Goal: Task Accomplishment & Management: Complete application form

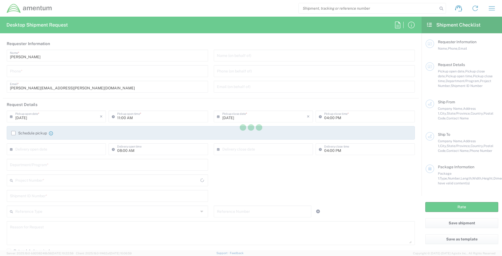
type input "[GEOGRAPHIC_DATA]"
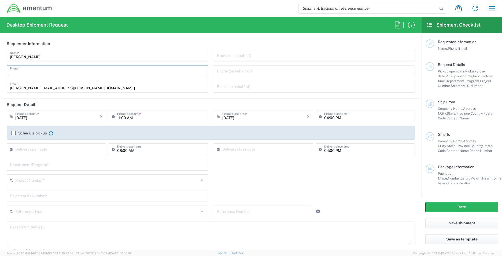
click at [49, 73] on input "tel" at bounding box center [107, 70] width 195 height 9
type input "9037334642"
click at [269, 57] on input "text" at bounding box center [314, 54] width 195 height 9
click at [264, 69] on input "tel" at bounding box center [314, 70] width 195 height 9
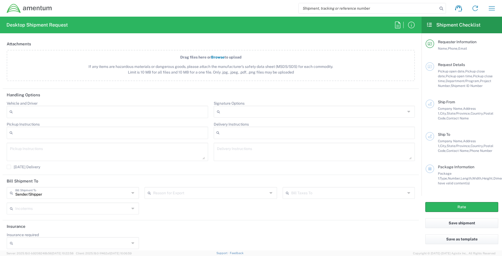
scroll to position [609, 0]
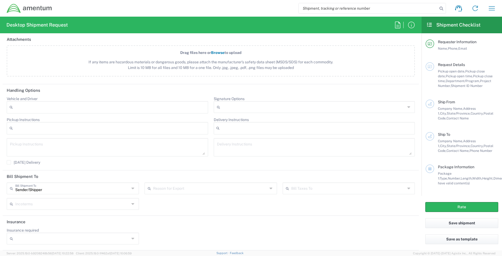
click at [260, 9] on div "Shipment request Shipment tracking Shipment estimator Desktop shipment request …" at bounding box center [276, 8] width 448 height 13
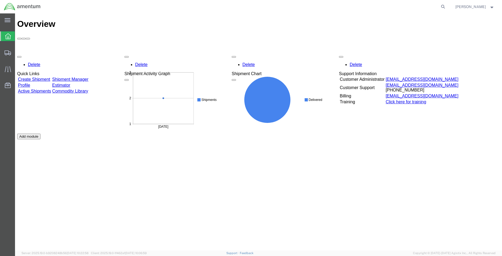
click at [50, 77] on link "Create Shipment" at bounding box center [34, 79] width 32 height 5
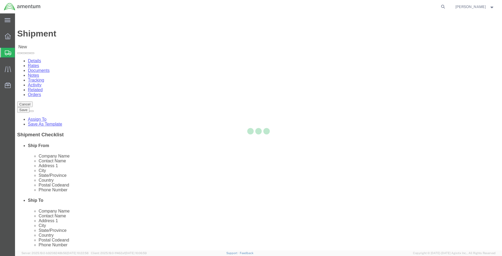
select select
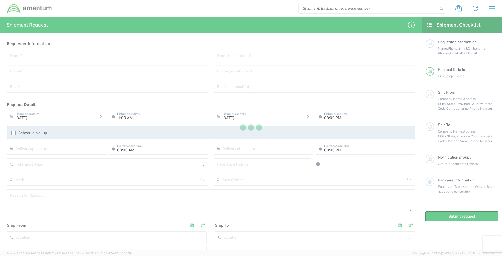
type input "[GEOGRAPHIC_DATA]"
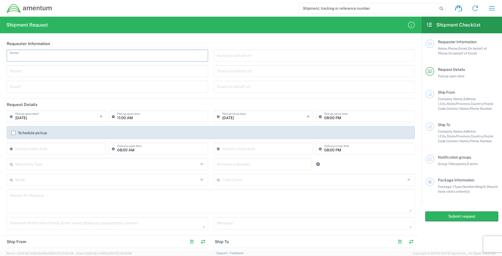
click at [45, 54] on input "text" at bounding box center [107, 54] width 195 height 9
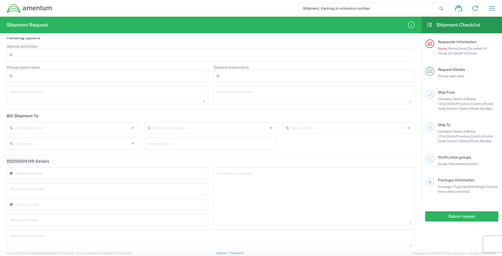
scroll to position [593, 0]
